Goal: Task Accomplishment & Management: Manage account settings

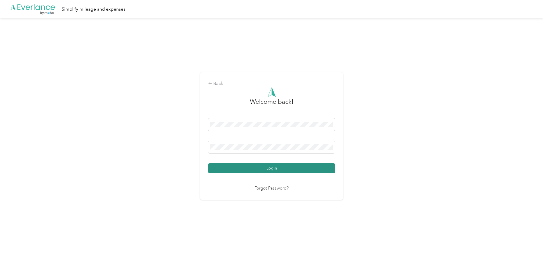
click at [273, 165] on button "Login" at bounding box center [271, 168] width 127 height 10
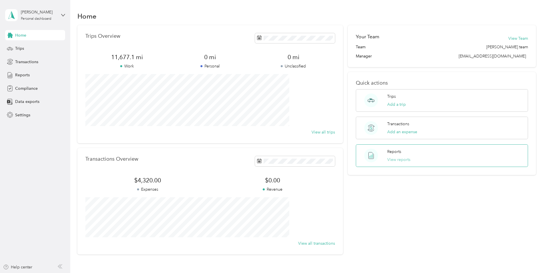
click at [396, 160] on button "View reports" at bounding box center [398, 159] width 23 height 6
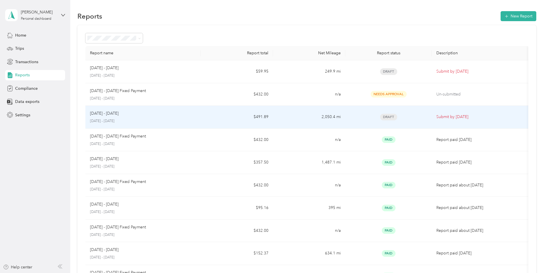
click at [440, 115] on p "Submit by [DATE]" at bounding box center [479, 117] width 87 height 6
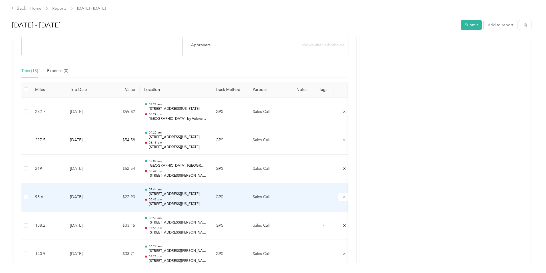
scroll to position [108, 0]
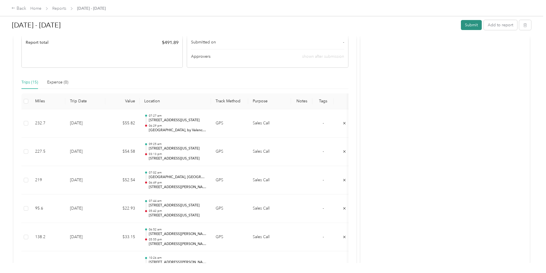
click at [461, 27] on button "Submit" at bounding box center [471, 25] width 21 height 10
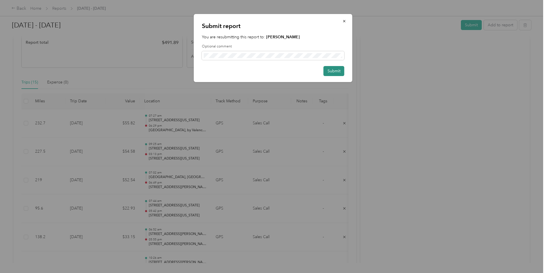
click at [330, 68] on button "Submit" at bounding box center [333, 71] width 21 height 10
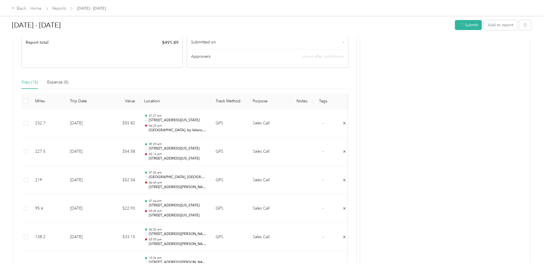
scroll to position [94, 0]
click at [532, 12] on icon at bounding box center [533, 11] width 4 height 5
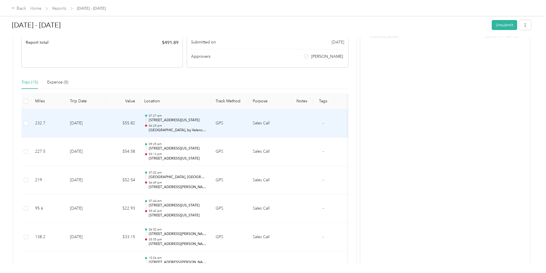
scroll to position [0, 0]
